Goal: Task Accomplishment & Management: Manage account settings

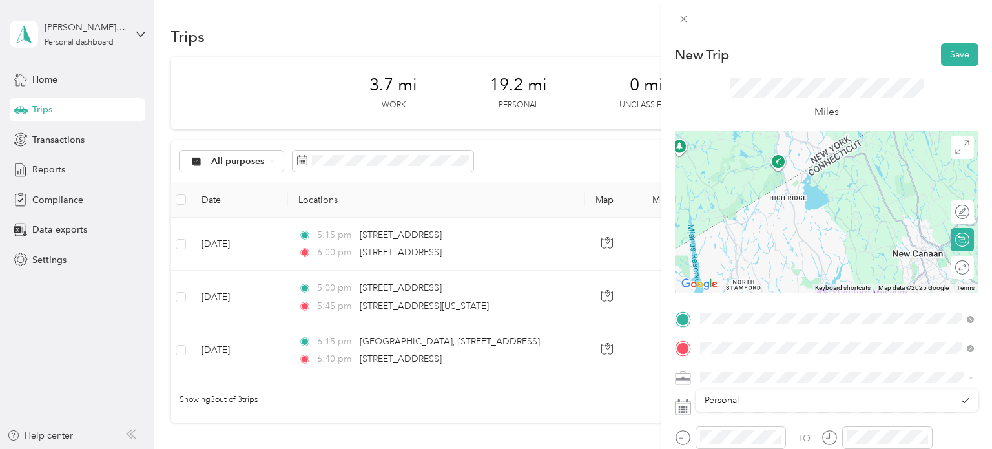
click at [183, 201] on div "New Trip Save This trip cannot be edited because it is either under review, app…" at bounding box center [496, 224] width 992 height 449
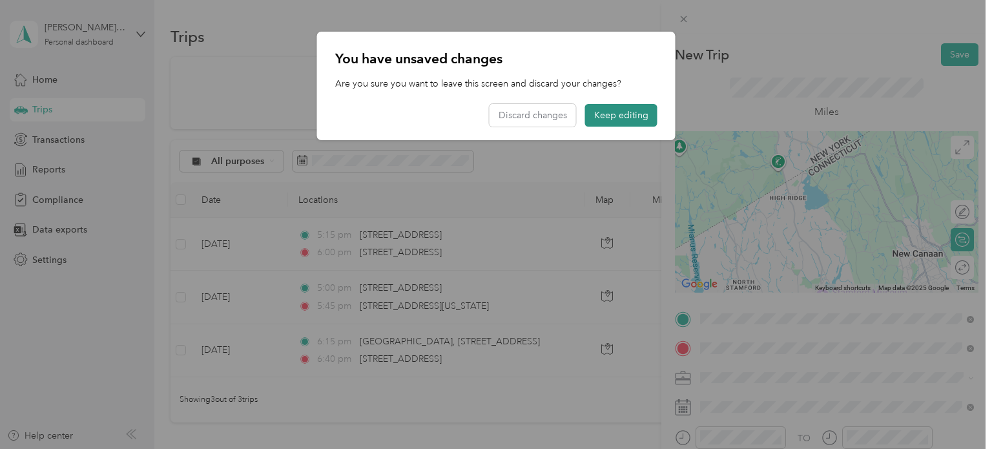
click at [611, 109] on button "Keep editing" at bounding box center [621, 115] width 72 height 23
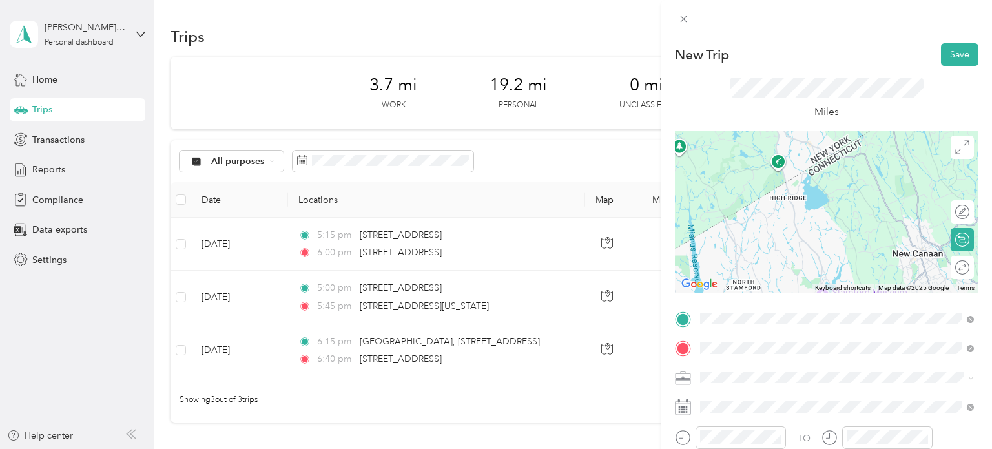
click at [178, 247] on div "New Trip Save This trip cannot be edited because it is either under review, app…" at bounding box center [496, 224] width 992 height 449
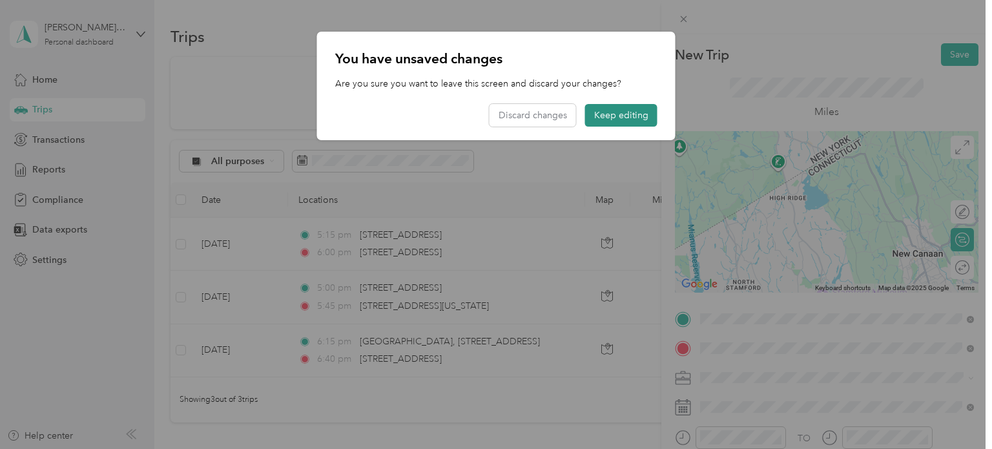
click at [610, 116] on button "Keep editing" at bounding box center [621, 115] width 72 height 23
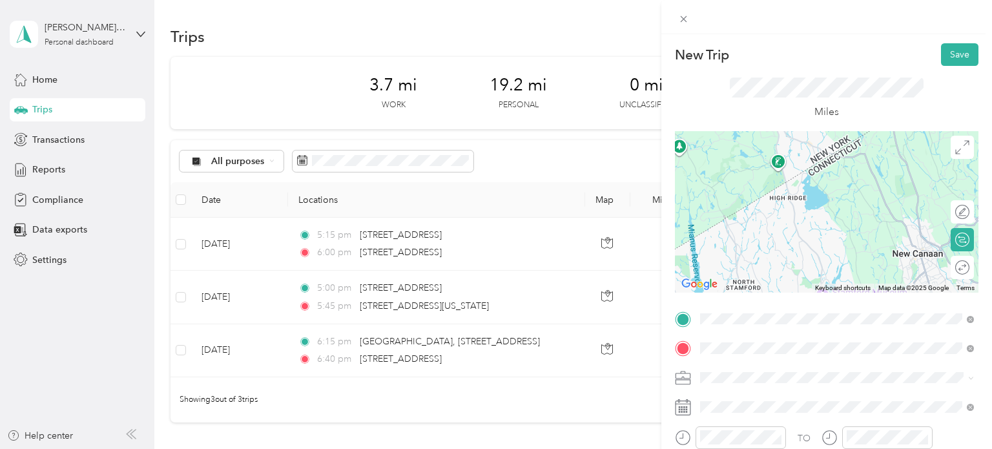
click at [42, 78] on div "New Trip Save This trip cannot be edited because it is either under review, app…" at bounding box center [496, 224] width 992 height 449
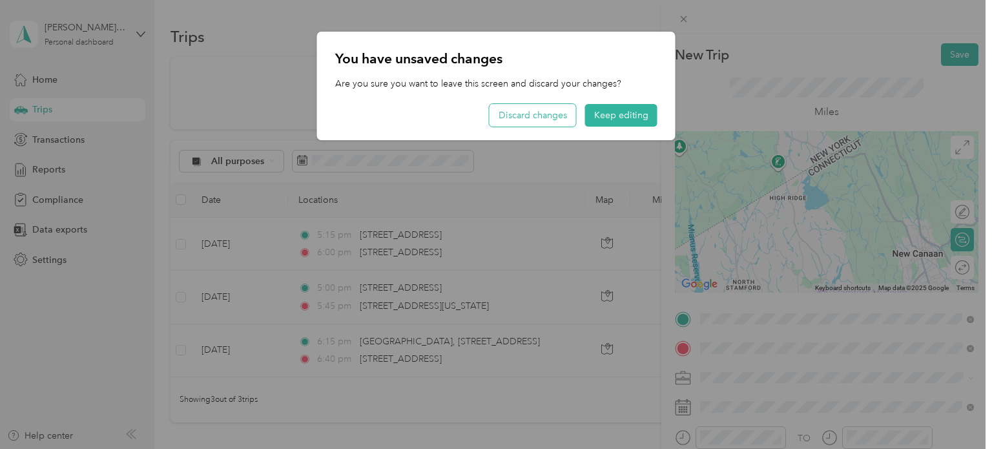
click at [539, 119] on button "Discard changes" at bounding box center [533, 115] width 87 height 23
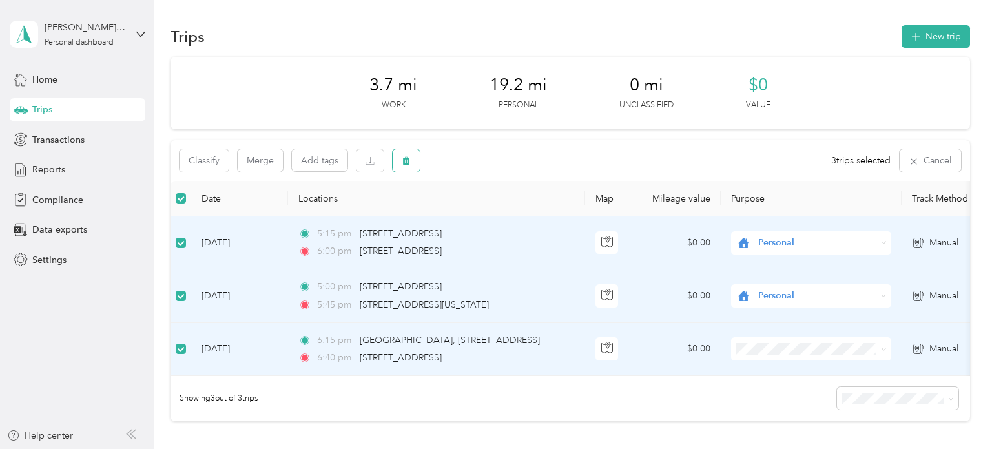
click at [404, 160] on icon "button" at bounding box center [406, 161] width 8 height 8
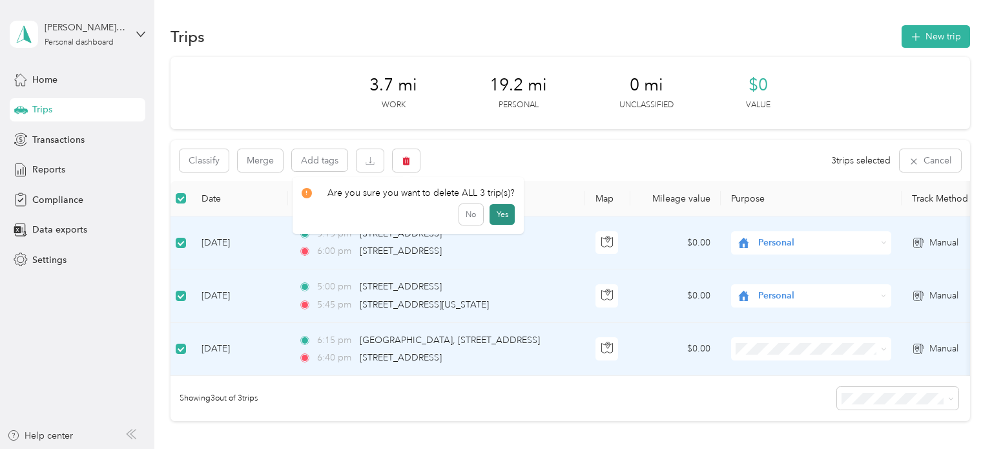
click at [504, 215] on button "Yes" at bounding box center [502, 214] width 25 height 21
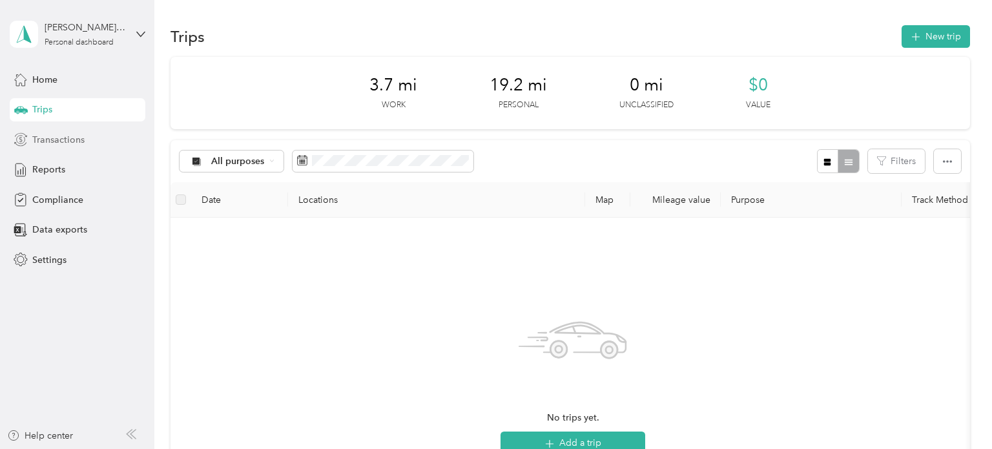
click at [57, 141] on span "Transactions" at bounding box center [58, 140] width 52 height 14
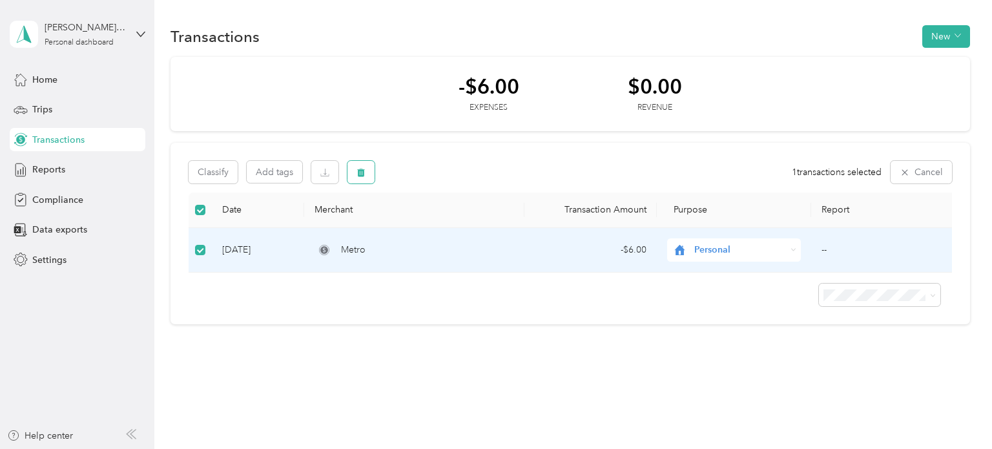
click at [368, 175] on button "button" at bounding box center [361, 172] width 27 height 23
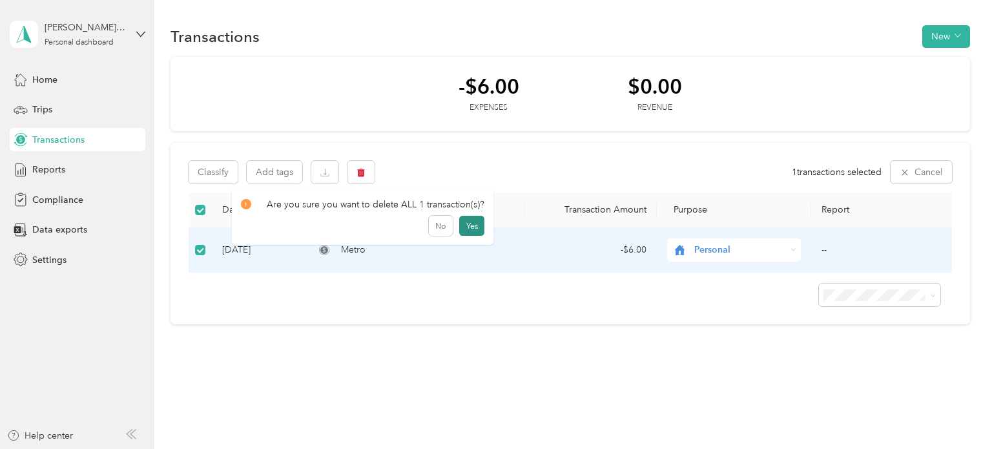
click at [462, 226] on button "Yes" at bounding box center [471, 226] width 25 height 21
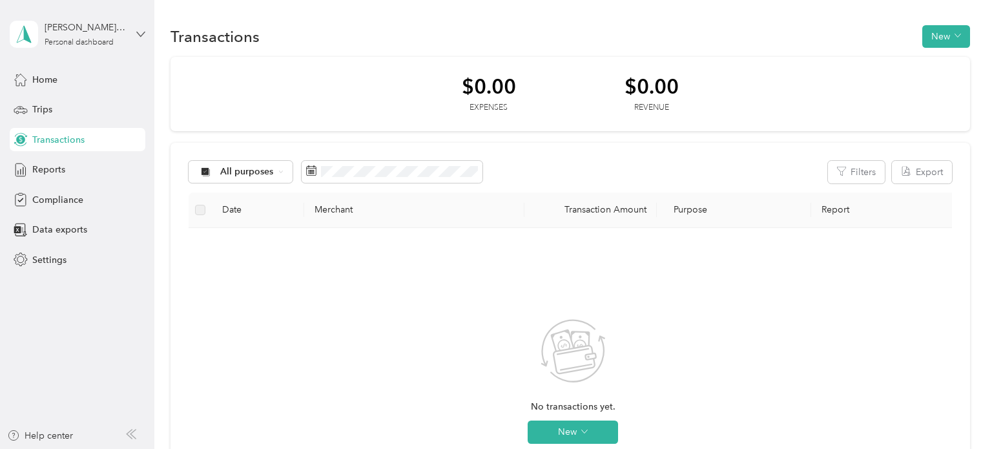
click at [140, 34] on icon at bounding box center [140, 34] width 9 height 9
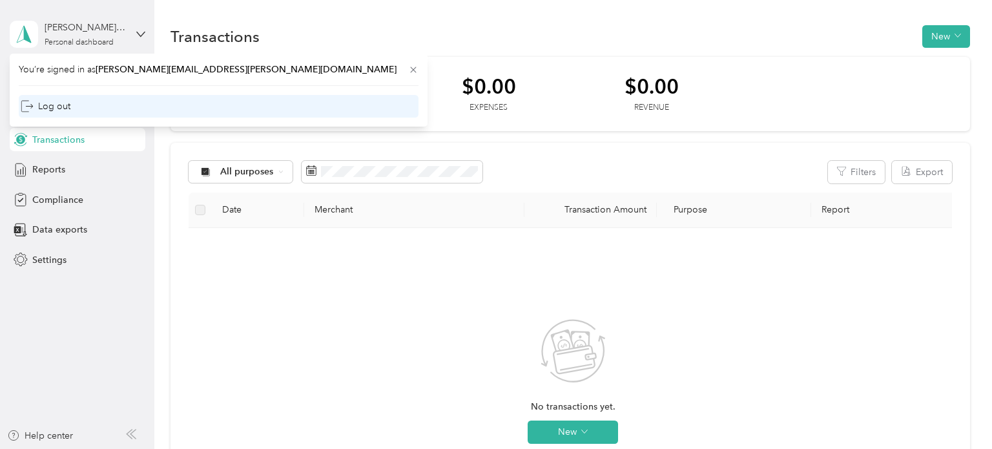
click at [70, 107] on div "Log out" at bounding box center [219, 106] width 400 height 23
